Goal: Find specific page/section: Find specific page/section

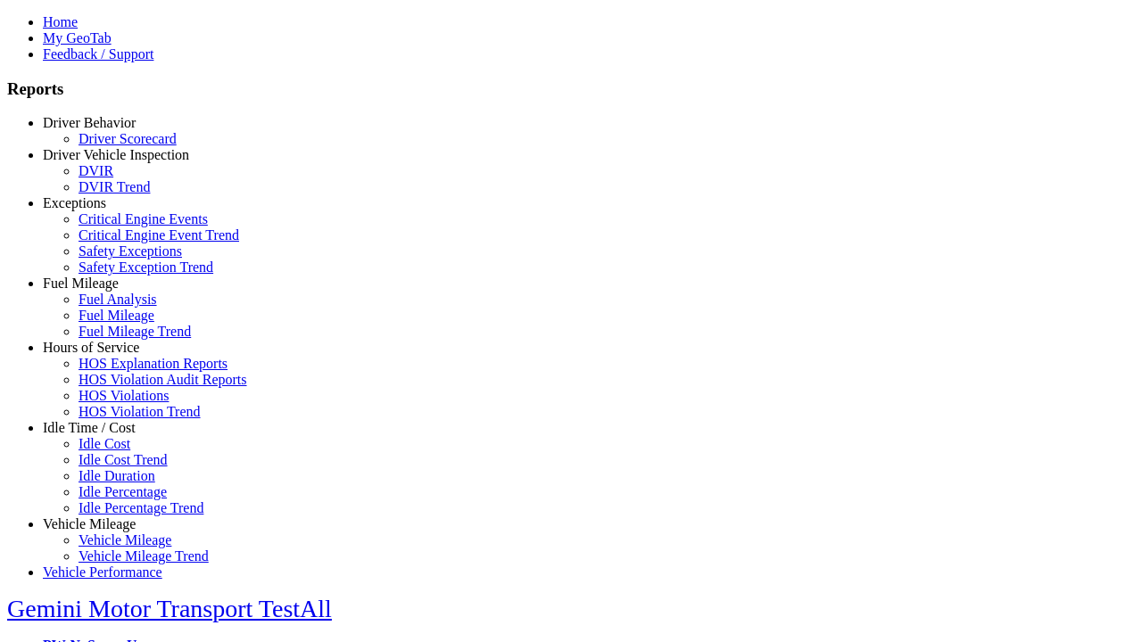
click at [103, 355] on link "Hours of Service" at bounding box center [91, 347] width 96 height 15
click at [116, 403] on link "HOS Violations" at bounding box center [123, 395] width 90 height 15
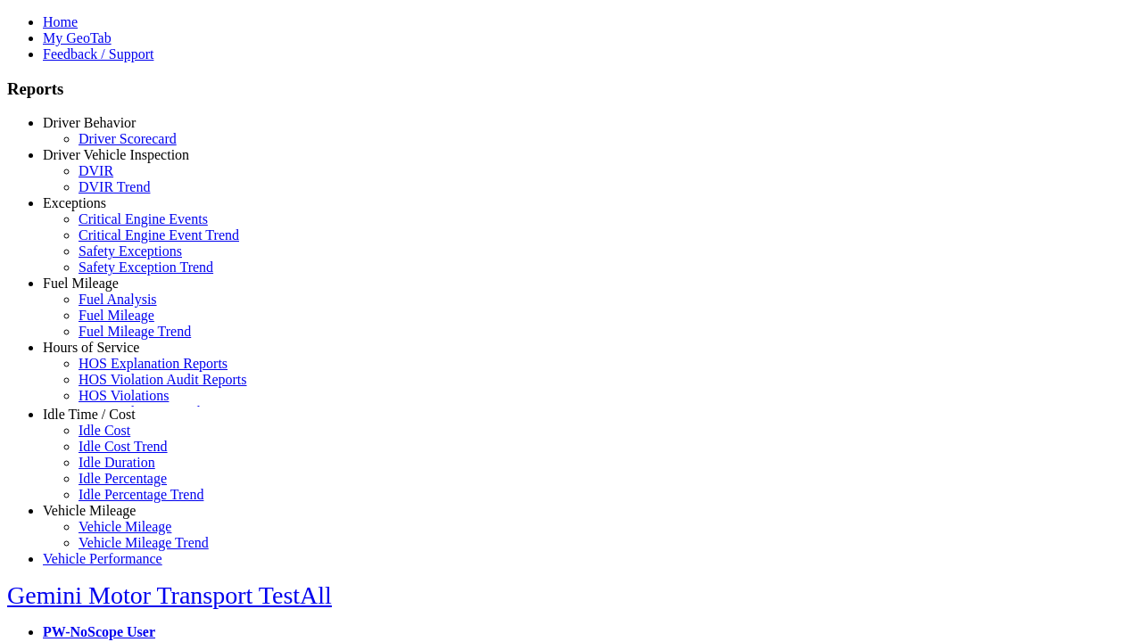
scroll to position [69, 0]
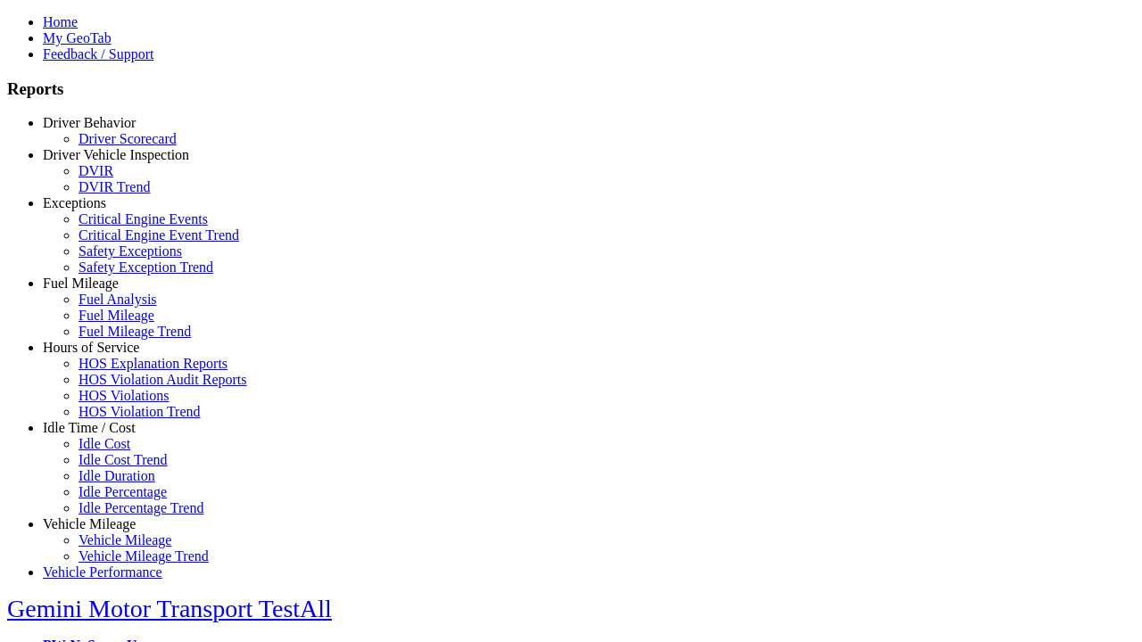
type input "**********"
